Goal: Information Seeking & Learning: Find specific fact

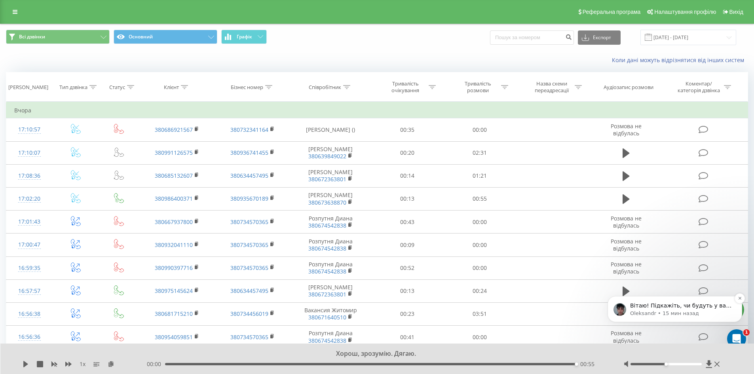
click at [692, 313] on p "Oleksandr • 15 мин назад" at bounding box center [681, 313] width 102 height 7
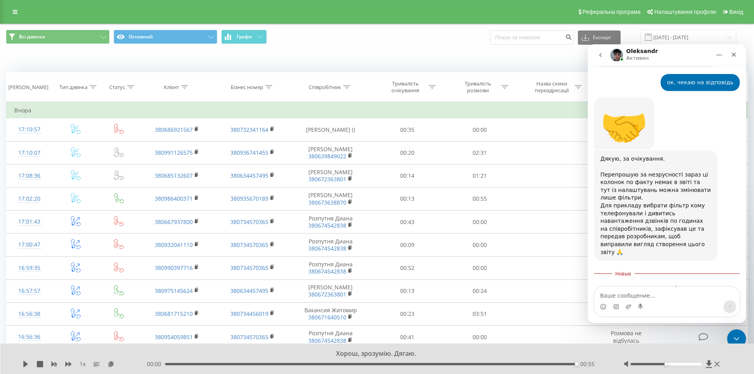
scroll to position [702, 0]
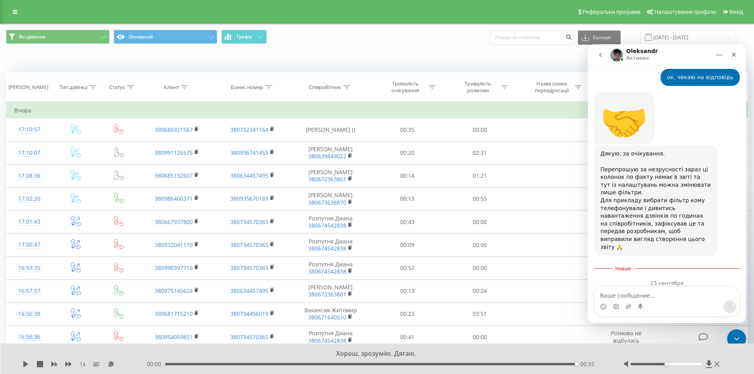
click at [630, 295] on textarea "Ваше сообщение..." at bounding box center [667, 293] width 145 height 13
type textarea "доброго ні. не будуть"
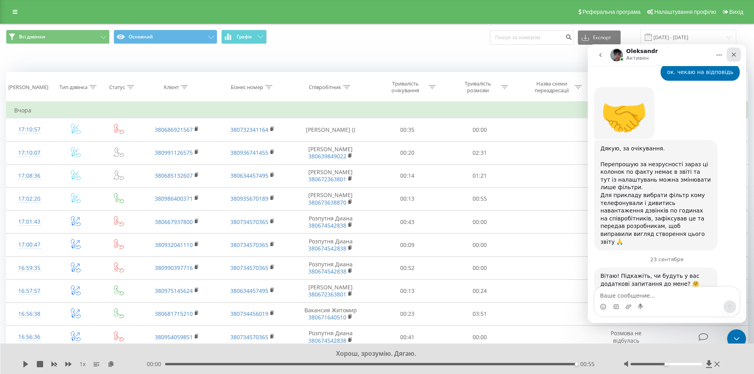
click at [731, 50] on div "Закрыть" at bounding box center [734, 55] width 14 height 14
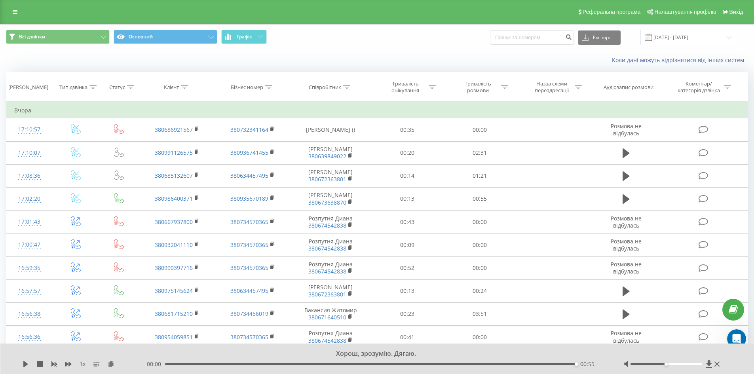
click at [425, 57] on div "Коли дані можуть відрізнятися вiд інших систем" at bounding box center [518, 60] width 471 height 8
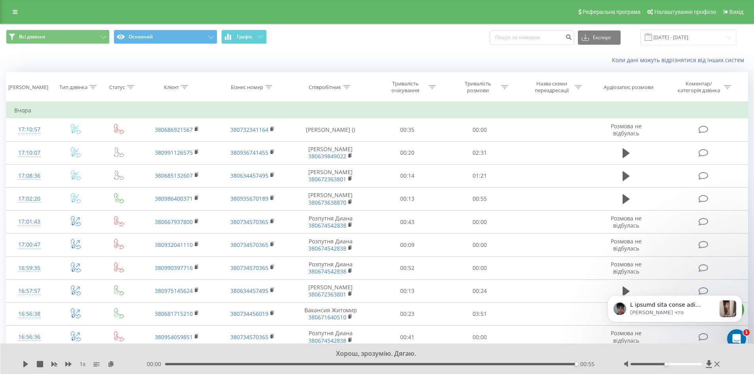
scroll to position [1143, 0]
click at [687, 309] on p "Oleksandr • Только что" at bounding box center [673, 312] width 86 height 7
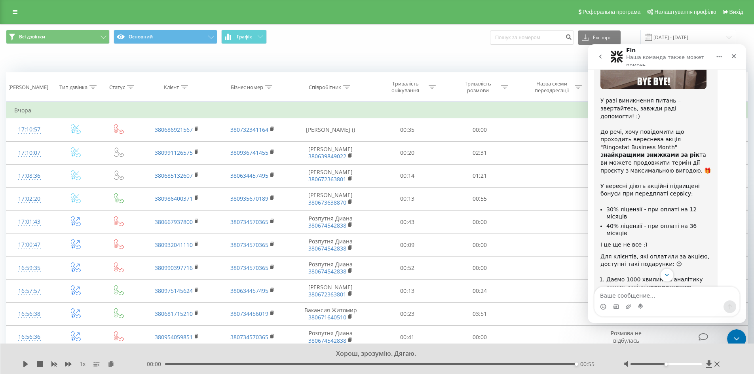
scroll to position [1160, 0]
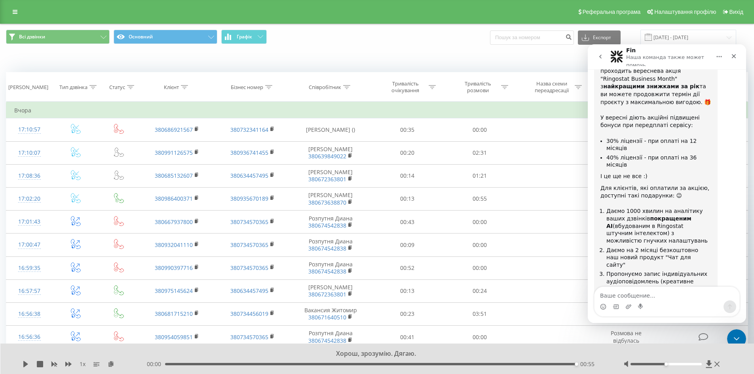
click at [659, 292] on textarea "Ваше сообщение..." at bounding box center [667, 293] width 145 height 13
type textarea "ок. дякую"
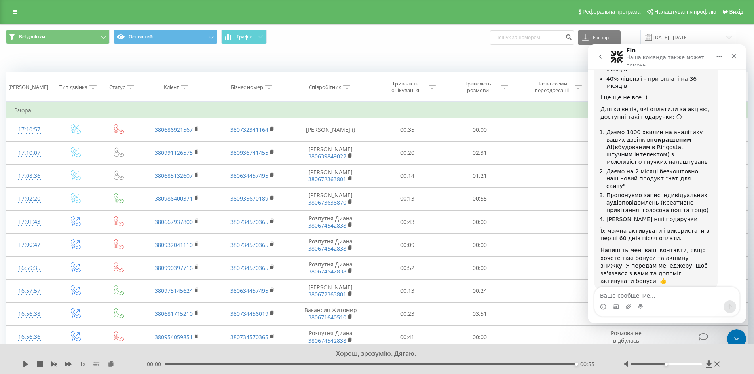
scroll to position [1229, 0]
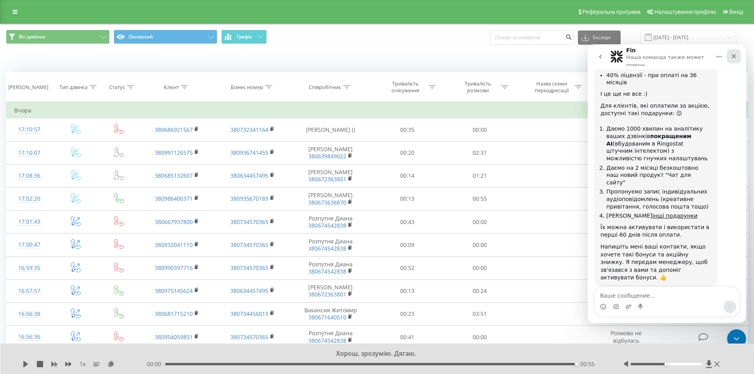
click at [736, 52] on div "Закрыть" at bounding box center [734, 56] width 14 height 14
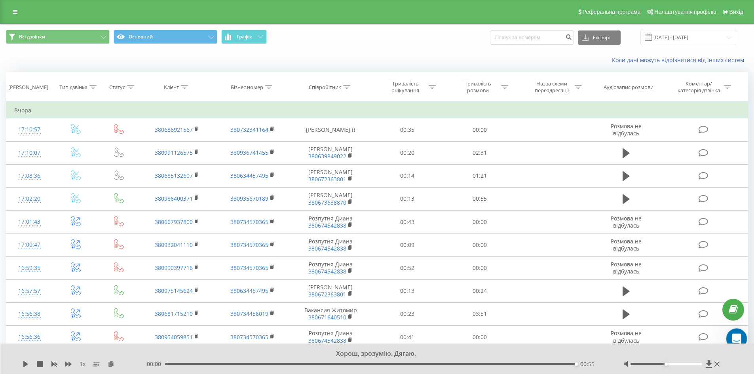
click at [741, 333] on div "Открыть службу сообщений Intercom" at bounding box center [736, 338] width 26 height 26
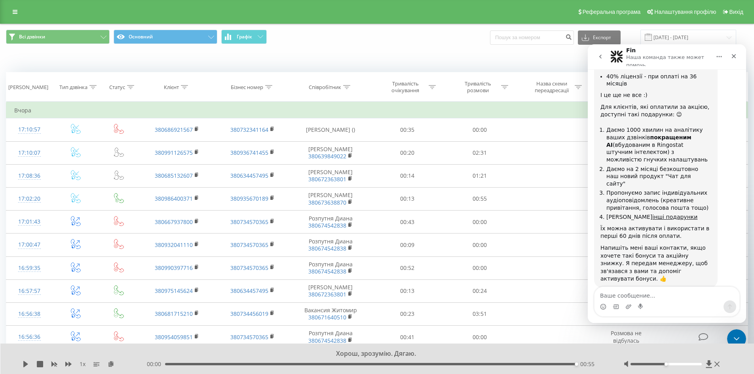
scroll to position [1229, 0]
click at [619, 293] on textarea "Ваше сообщение..." at bounding box center [667, 293] width 145 height 13
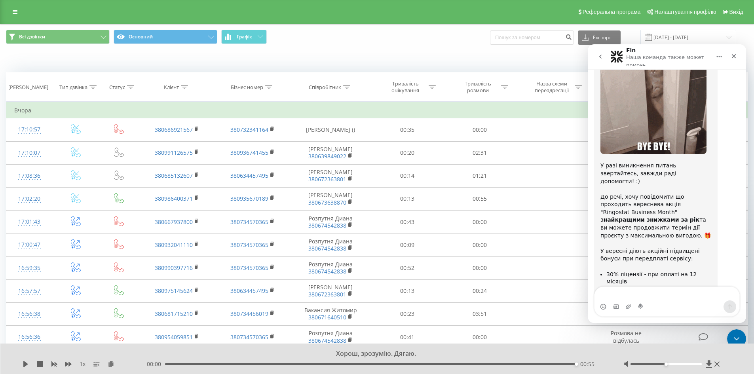
scroll to position [991, 0]
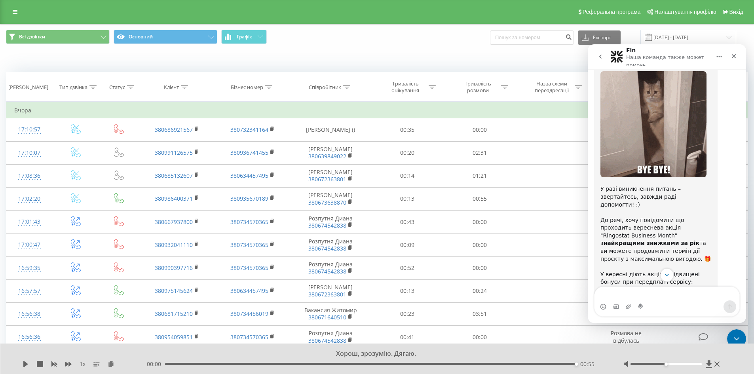
click at [719, 58] on icon "Главная" at bounding box center [719, 56] width 6 height 6
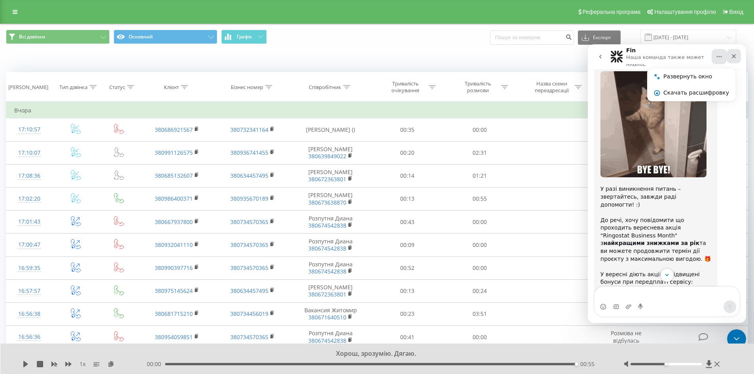
click at [736, 55] on icon "Закрыть" at bounding box center [734, 56] width 4 height 4
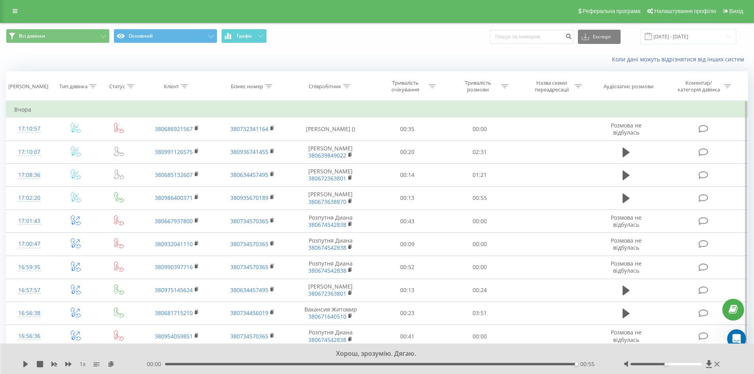
scroll to position [0, 0]
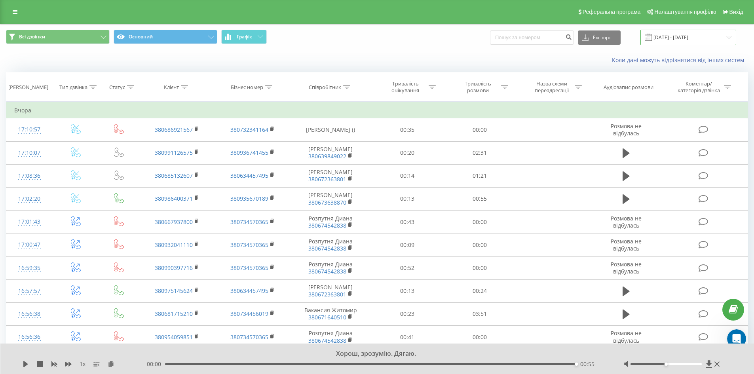
click at [732, 35] on input "22.09.2025 - 23.09.2025" at bounding box center [689, 37] width 96 height 15
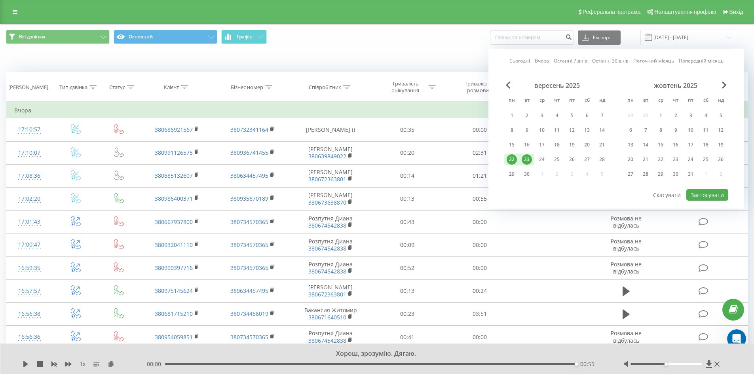
click at [528, 159] on div "23" at bounding box center [527, 159] width 10 height 10
click at [513, 159] on div "22" at bounding box center [512, 159] width 10 height 10
click at [529, 161] on div "23" at bounding box center [527, 159] width 10 height 10
click at [699, 193] on button "Застосувати" at bounding box center [708, 194] width 42 height 11
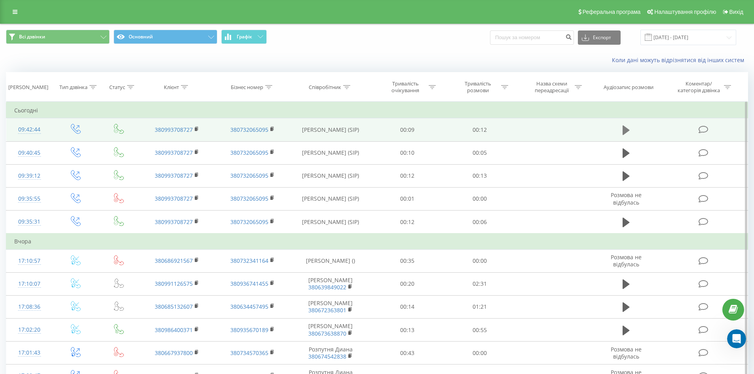
click at [624, 130] on icon at bounding box center [626, 131] width 7 height 10
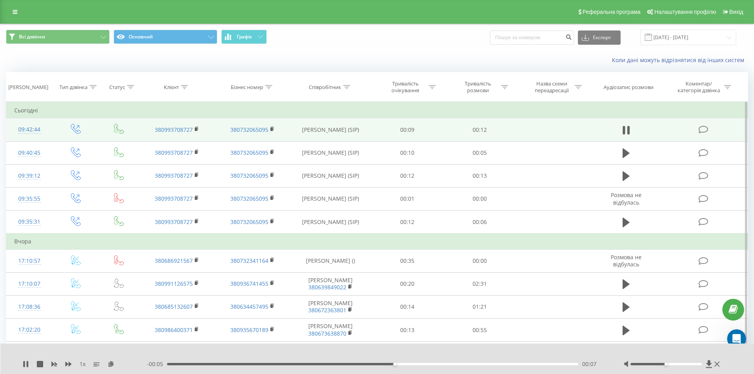
scroll to position [79, 0]
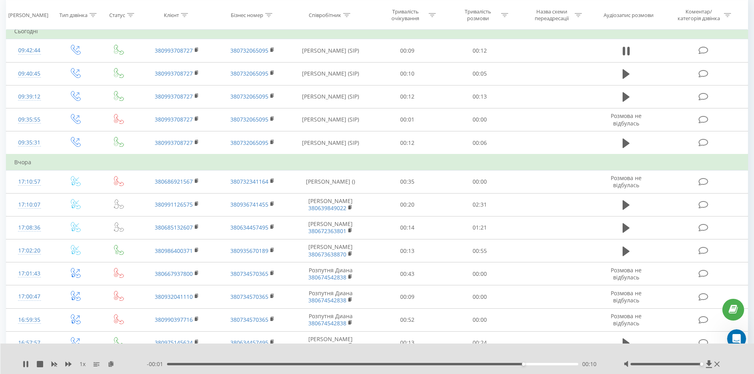
drag, startPoint x: 666, startPoint y: 364, endPoint x: 739, endPoint y: 364, distance: 72.5
click at [739, 364] on div "1 x - 00:01 00:10 00:10" at bounding box center [377, 359] width 754 height 30
click at [25, 362] on icon at bounding box center [25, 364] width 5 height 6
click at [24, 366] on icon at bounding box center [25, 364] width 5 height 6
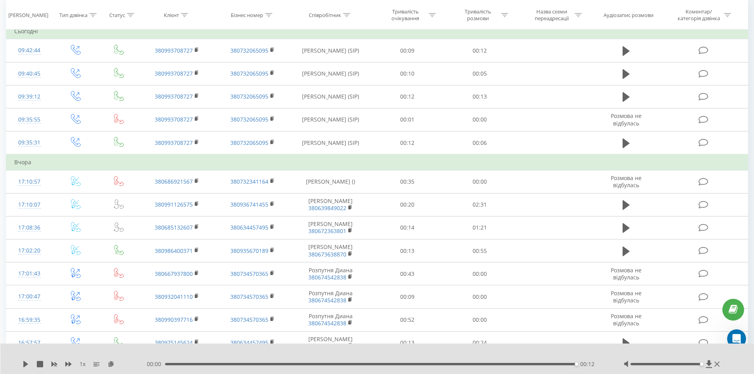
click at [24, 366] on icon at bounding box center [25, 364] width 5 height 6
click at [42, 365] on icon at bounding box center [40, 364] width 6 height 6
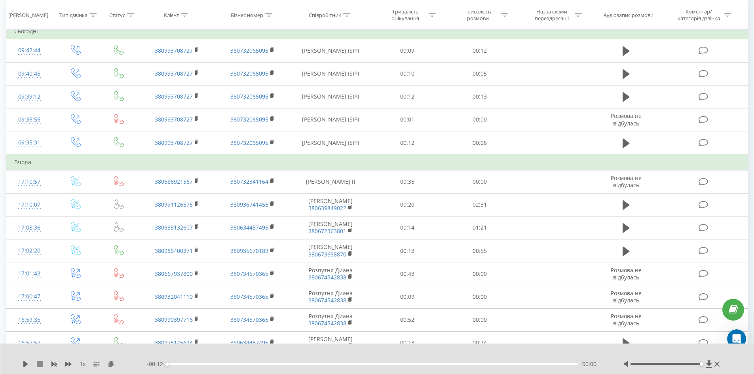
click at [40, 364] on icon at bounding box center [40, 364] width 6 height 6
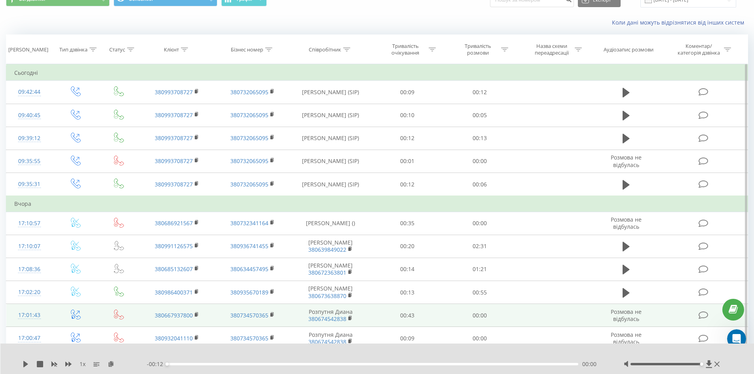
scroll to position [0, 0]
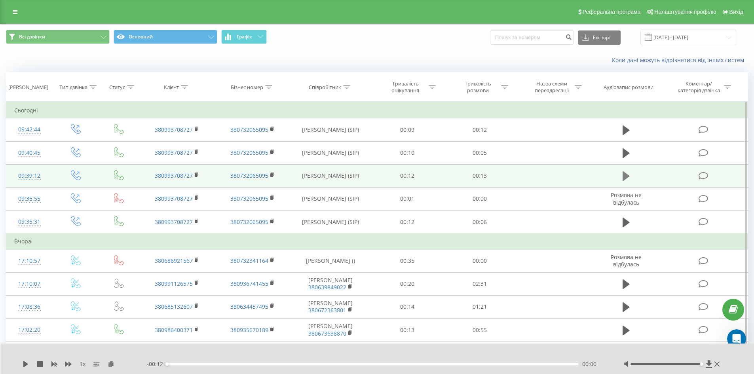
click at [626, 181] on icon at bounding box center [626, 176] width 7 height 11
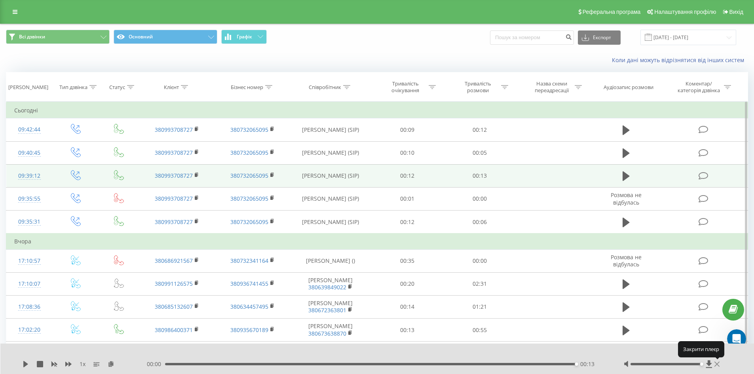
click at [718, 365] on icon at bounding box center [717, 364] width 5 height 6
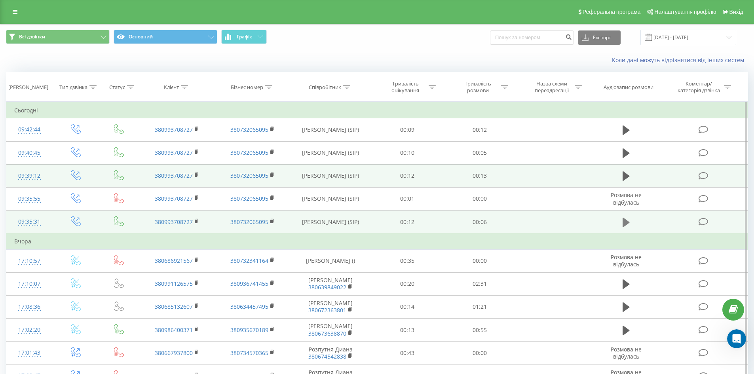
click at [623, 220] on icon at bounding box center [626, 222] width 7 height 10
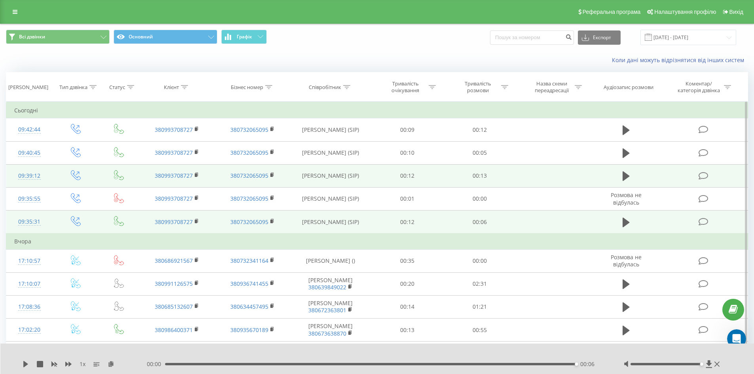
click at [586, 352] on div at bounding box center [372, 354] width 559 height 9
click at [13, 15] on link at bounding box center [15, 11] width 14 height 11
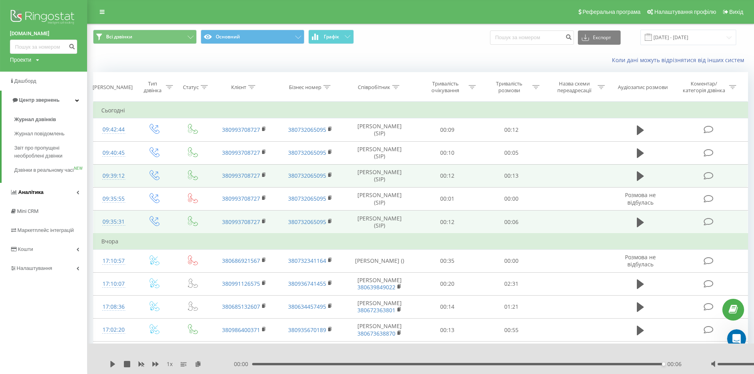
click at [43, 202] on link "Аналiтика" at bounding box center [43, 192] width 87 height 19
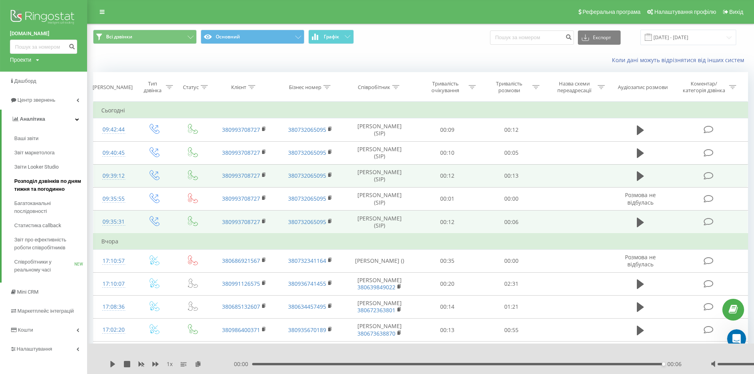
click at [33, 188] on span "Розподіл дзвінків по дням тижня та погодинно" at bounding box center [48, 185] width 69 height 16
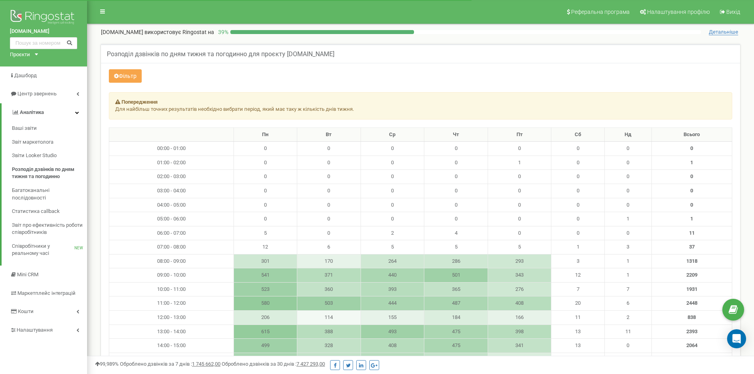
click at [128, 72] on button "Фільтр" at bounding box center [125, 75] width 33 height 13
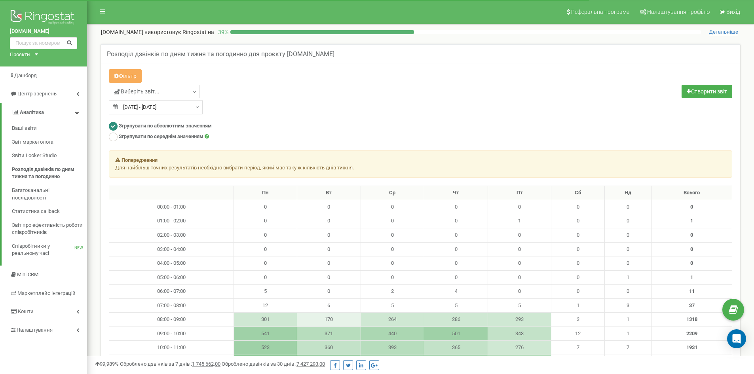
click at [293, 93] on div "Виберіть звіт... деталізація деталізація по співробітнику деталі2" at bounding box center [262, 92] width 306 height 15
click at [267, 108] on div "Виберіть звіт... деталізація деталізація по співробітнику деталі2 [DATE] - [DAT…" at bounding box center [262, 100] width 318 height 30
click at [75, 112] on icon at bounding box center [77, 112] width 4 height 4
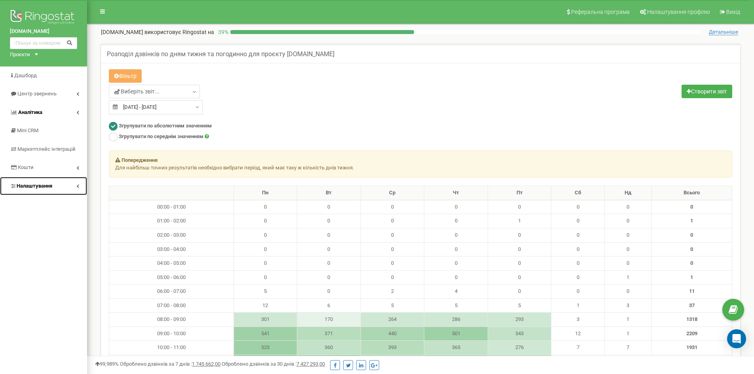
click at [42, 182] on link "Налаштування" at bounding box center [43, 186] width 87 height 19
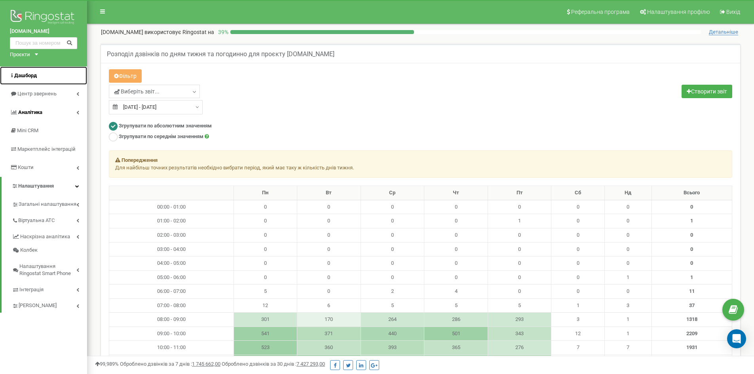
click at [20, 75] on span "Дашборд" at bounding box center [25, 75] width 23 height 6
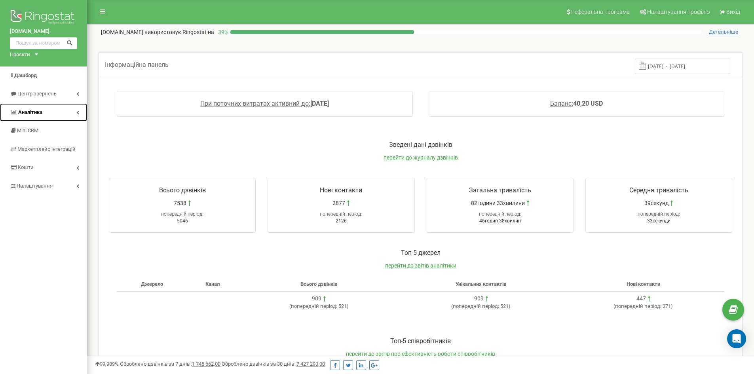
click at [21, 113] on span "Аналiтика" at bounding box center [30, 112] width 24 height 6
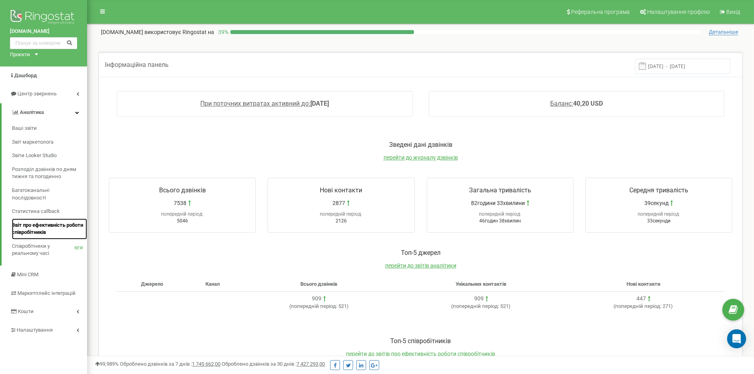
click at [42, 232] on span "Звіт про ефективність роботи співробітників" at bounding box center [47, 229] width 71 height 15
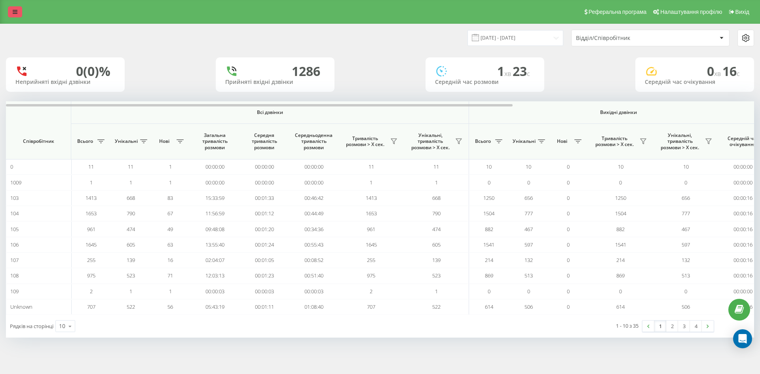
click at [18, 10] on link at bounding box center [15, 11] width 14 height 11
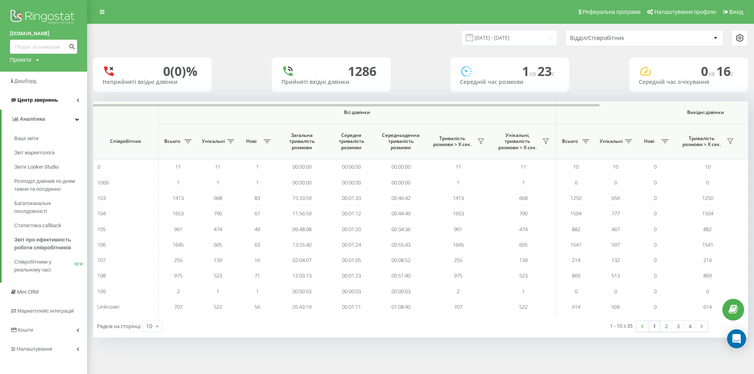
click at [23, 101] on span "Центр звернень" at bounding box center [37, 100] width 40 height 6
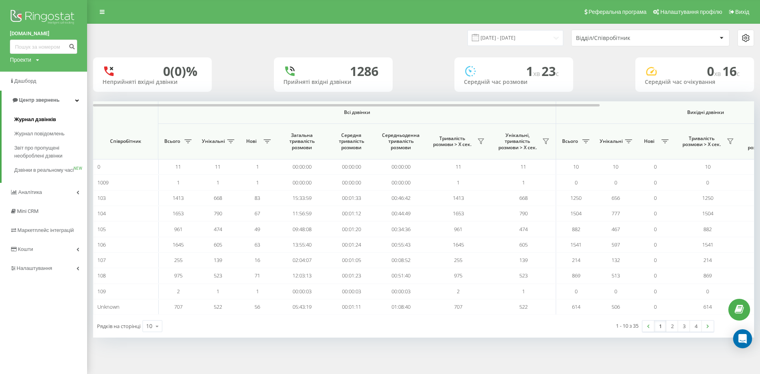
click at [30, 119] on span "Журнал дзвінків" at bounding box center [35, 120] width 42 height 8
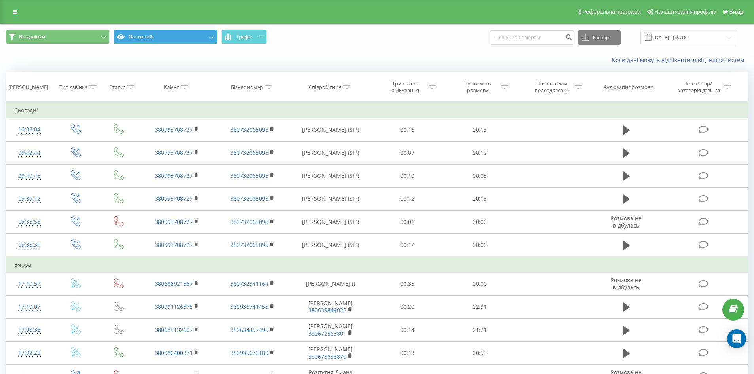
click at [168, 37] on button "Основний" at bounding box center [166, 37] width 104 height 14
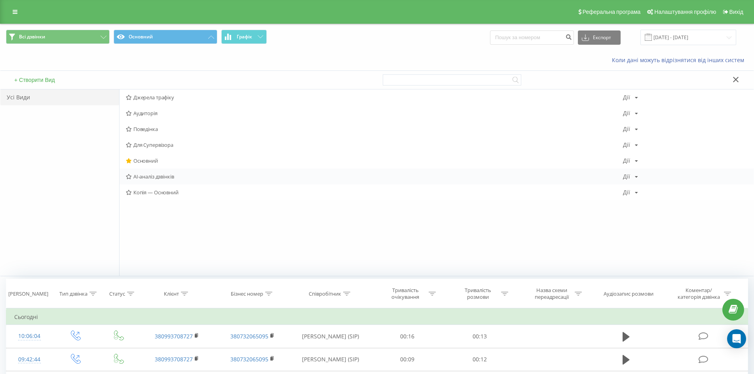
click at [158, 175] on span "AI-аналіз дзвінків" at bounding box center [374, 177] width 497 height 6
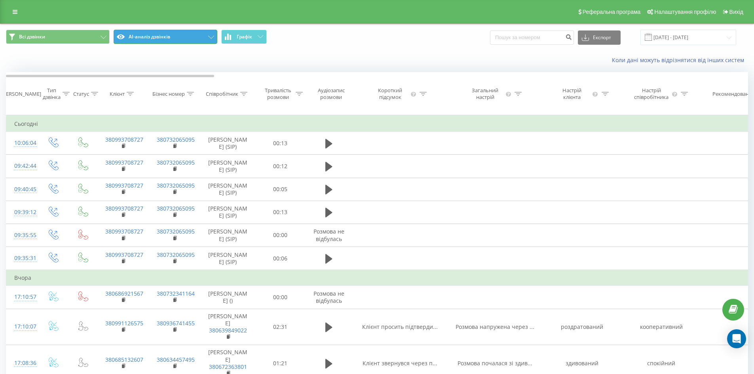
click at [197, 39] on button "AI-аналіз дзвінків" at bounding box center [166, 37] width 104 height 14
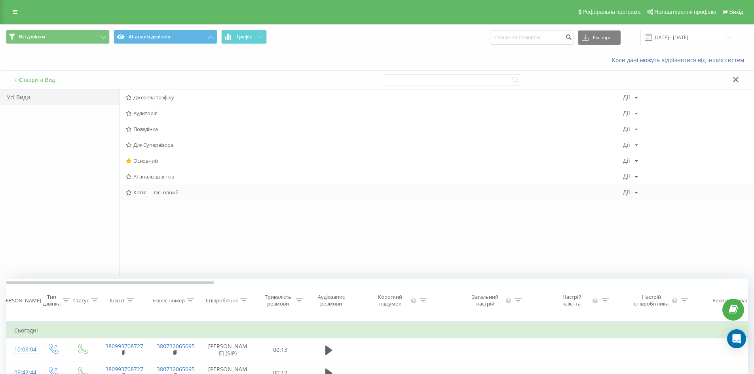
click at [154, 192] on span "Копія — Основний" at bounding box center [374, 193] width 497 height 6
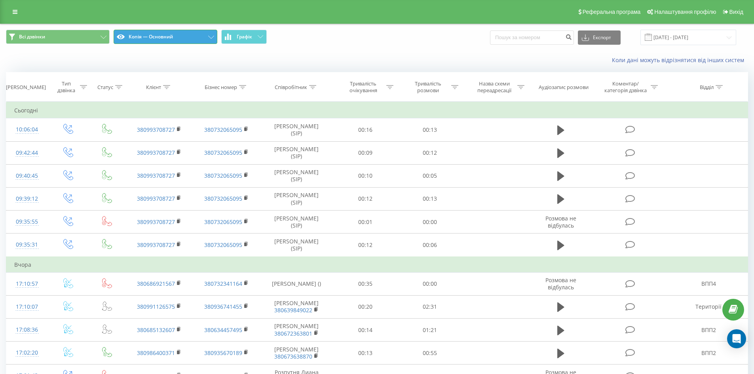
click at [211, 34] on button "Копія — Основний" at bounding box center [166, 37] width 104 height 14
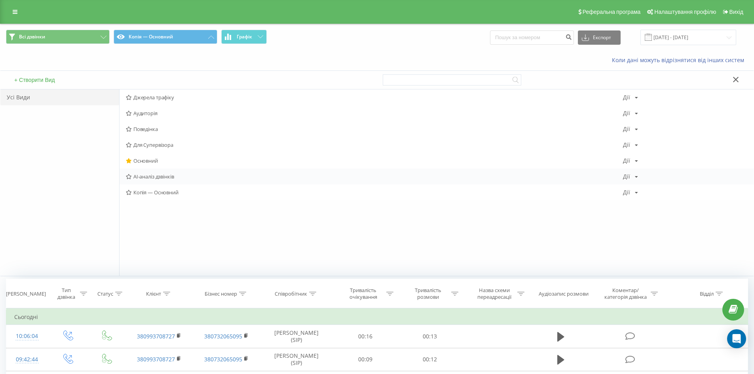
click at [163, 182] on div "AI-аналіз дзвінків Дії Редагувати Копіювати Видалити За замовчуванням Поділитися" at bounding box center [437, 177] width 634 height 16
click at [141, 174] on span "AI-аналіз дзвінків" at bounding box center [374, 177] width 497 height 6
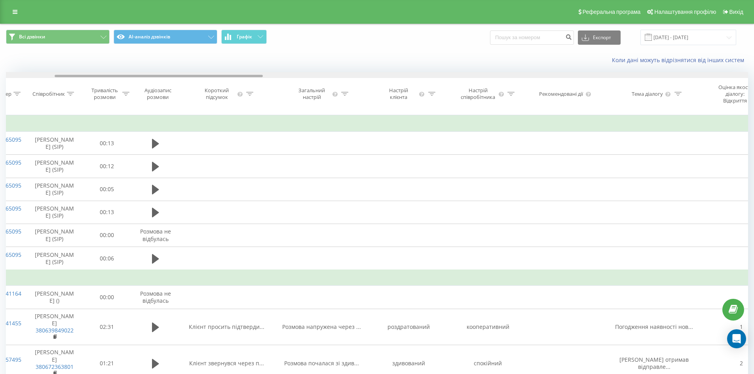
drag, startPoint x: 162, startPoint y: 75, endPoint x: 210, endPoint y: 89, distance: 50.7
click at [210, 89] on div "Дата дзвінка Тип дзвінка Статус Клієнт Бізнес номер Співробітник Тривалість роз…" at bounding box center [377, 93] width 742 height 43
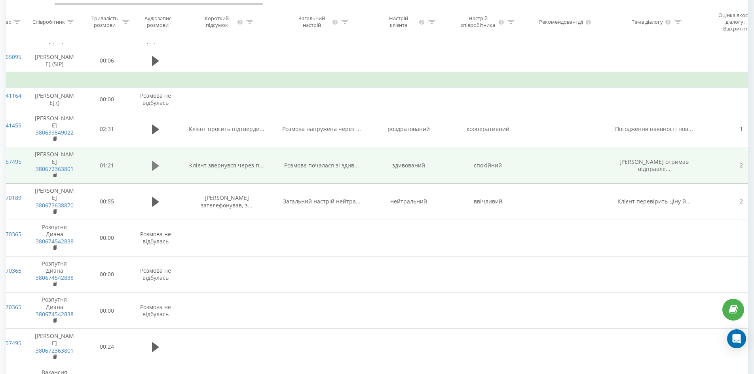
click at [153, 171] on icon at bounding box center [155, 166] width 7 height 10
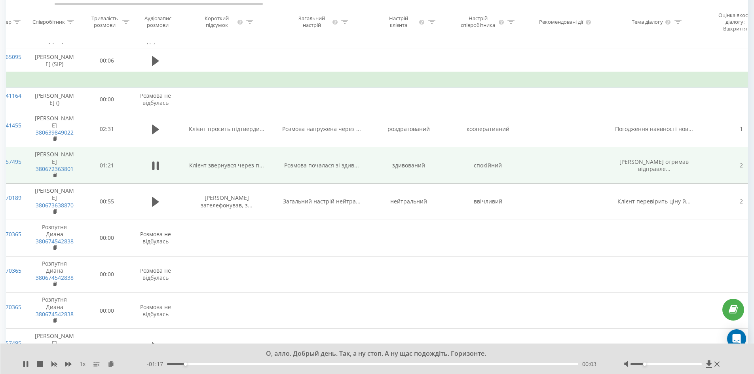
drag, startPoint x: 666, startPoint y: 364, endPoint x: 642, endPoint y: 365, distance: 23.4
click at [642, 365] on div at bounding box center [666, 364] width 71 height 2
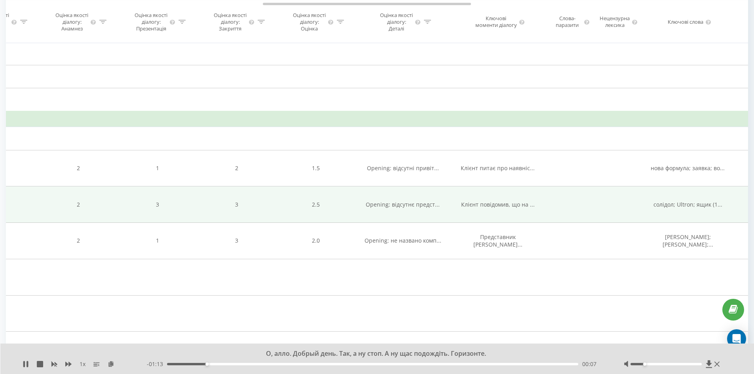
drag, startPoint x: 144, startPoint y: 2, endPoint x: -28, endPoint y: 7, distance: 171.5
click at [0, 7] on html "yuko.ua Проекти yuko.ua Дашборд Центр звернень Журнал дзвінків Журнал повідомле…" at bounding box center [377, 28] width 754 height 374
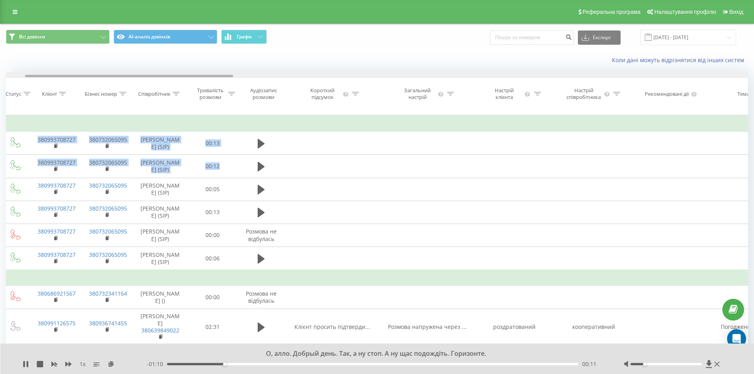
drag, startPoint x: 339, startPoint y: 75, endPoint x: 117, endPoint y: 86, distance: 222.4
click at [101, 73] on div at bounding box center [377, 75] width 742 height 6
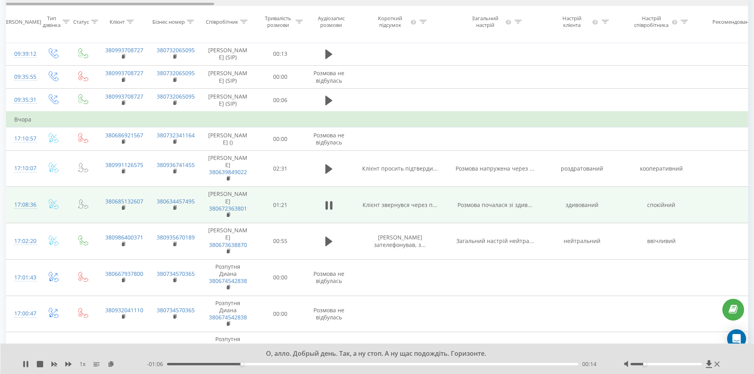
drag, startPoint x: 198, startPoint y: 4, endPoint x: 81, endPoint y: 5, distance: 116.4
click at [81, 5] on div at bounding box center [110, 4] width 208 height 2
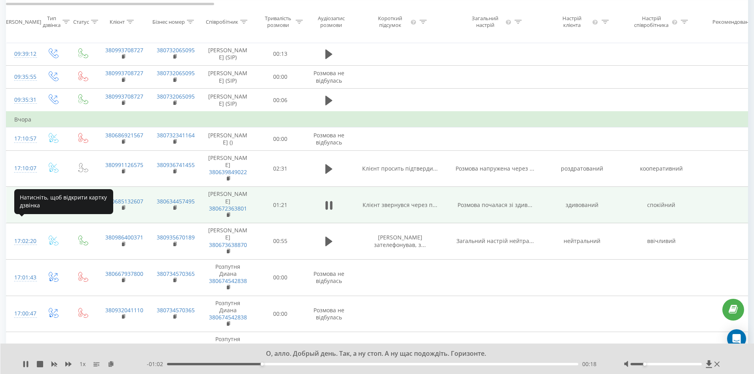
click at [26, 213] on div "17:08:36" at bounding box center [22, 204] width 16 height 15
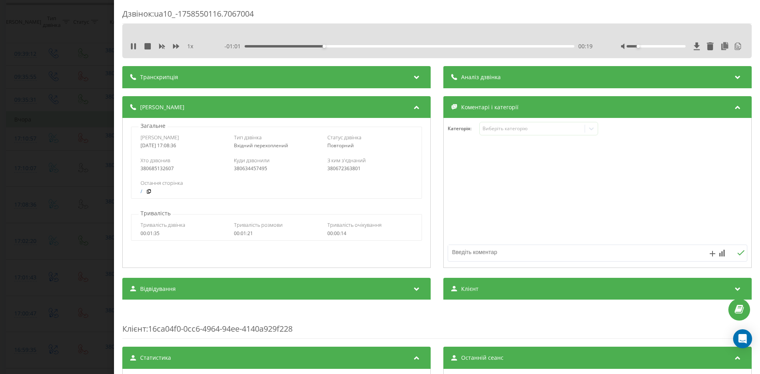
click at [415, 77] on icon at bounding box center [417, 76] width 10 height 8
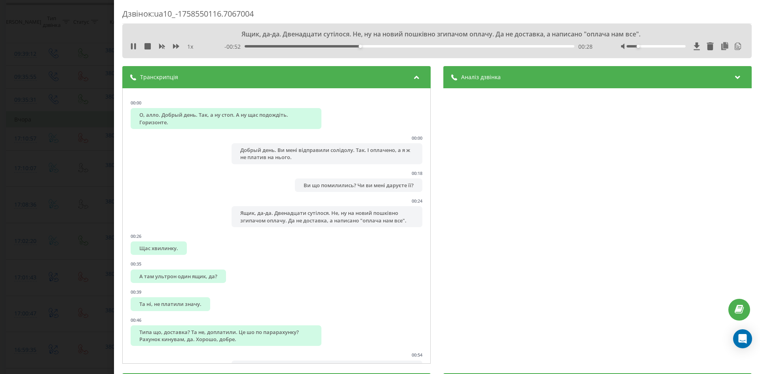
click at [414, 76] on icon at bounding box center [417, 76] width 10 height 8
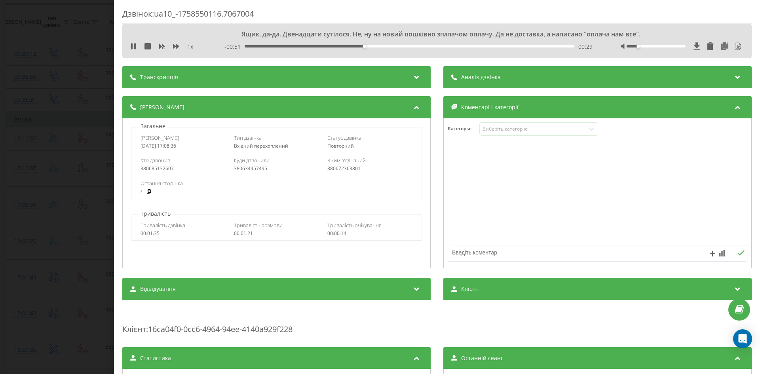
click at [733, 76] on icon at bounding box center [738, 76] width 10 height 8
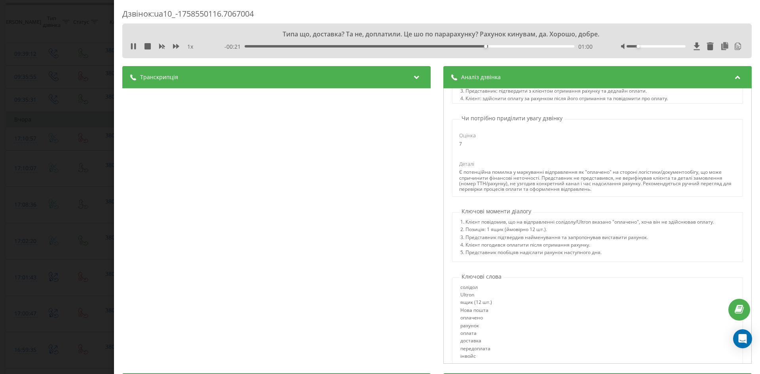
scroll to position [498, 0]
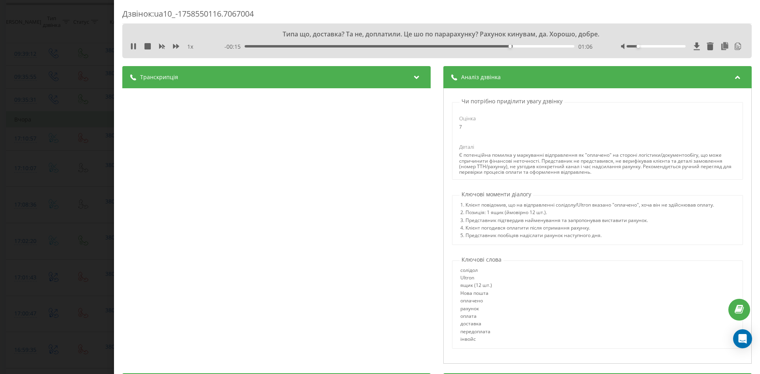
click at [733, 76] on icon at bounding box center [738, 76] width 10 height 8
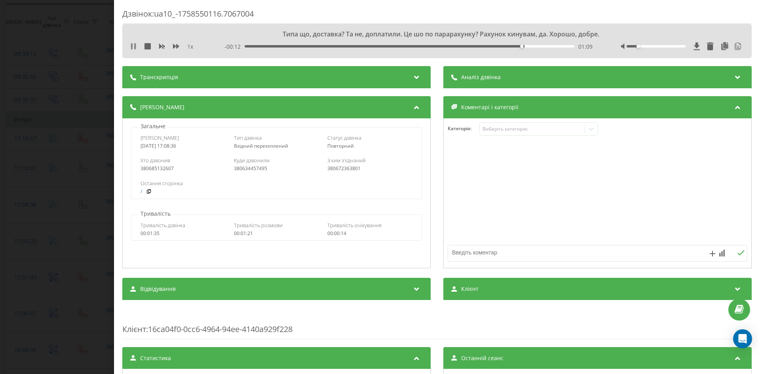
click at [135, 46] on icon at bounding box center [135, 46] width 2 height 6
click at [733, 108] on icon at bounding box center [738, 106] width 10 height 8
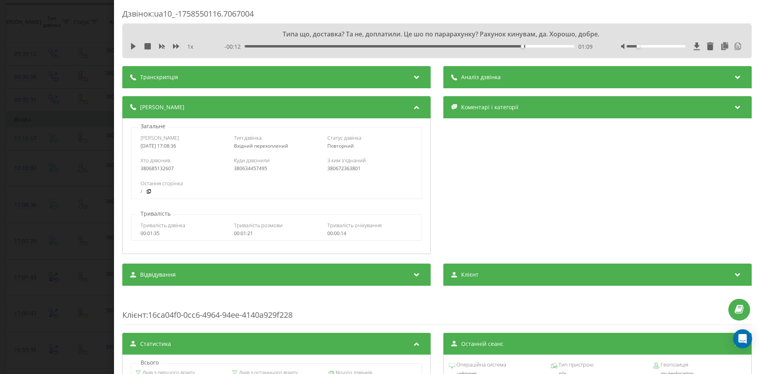
click at [733, 108] on icon at bounding box center [738, 106] width 10 height 8
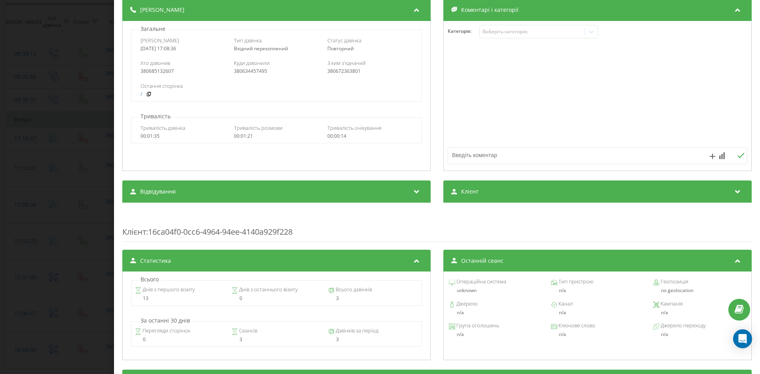
scroll to position [0, 0]
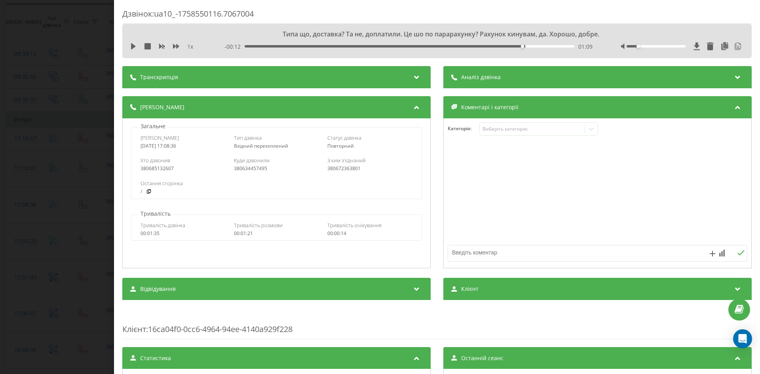
click at [736, 76] on icon at bounding box center [738, 76] width 10 height 8
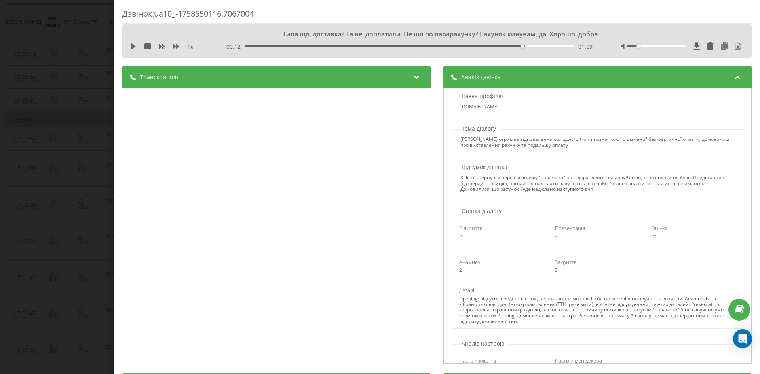
click at [418, 80] on icon at bounding box center [417, 76] width 10 height 8
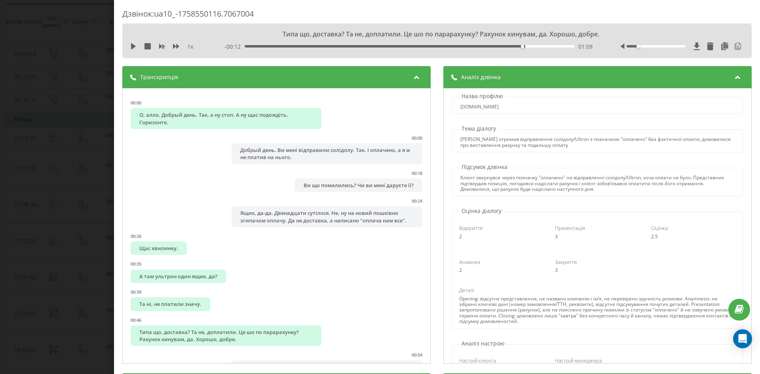
click at [733, 75] on icon at bounding box center [738, 76] width 10 height 8
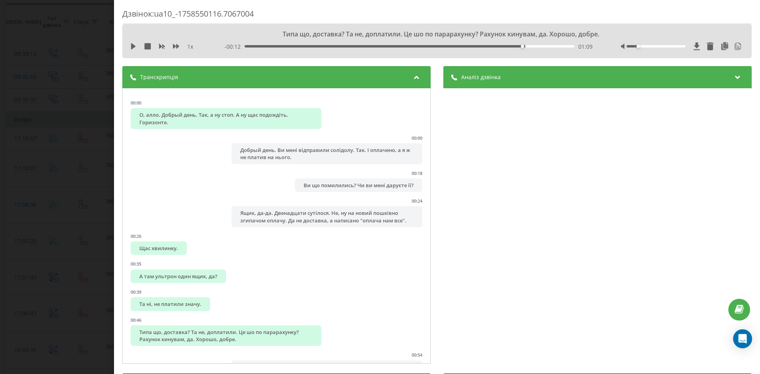
click at [51, 30] on div "Дзвінок : ua10_-1758550116.7067004 Типа що, доставка? Та не, доплатили. Це шо п…" at bounding box center [380, 187] width 760 height 374
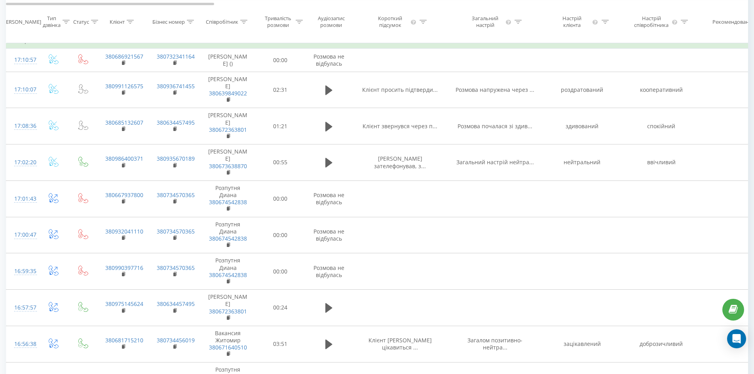
scroll to position [238, 0]
click at [684, 25] on div at bounding box center [684, 21] width 7 height 7
click at [676, 88] on input "text" at bounding box center [662, 85] width 70 height 14
type input "стурбований"
click at [683, 102] on span "OK" at bounding box center [678, 100] width 22 height 12
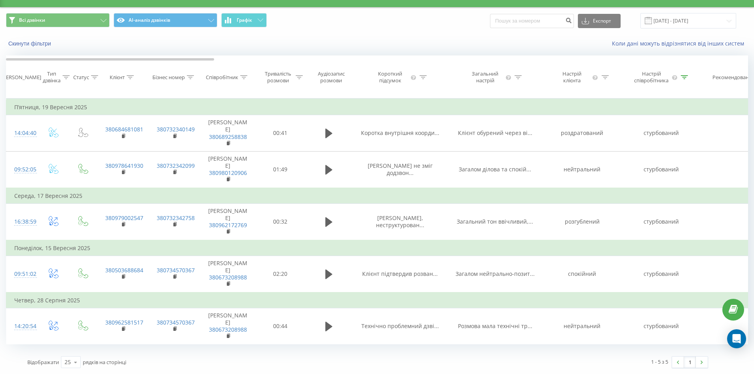
scroll to position [16, 0]
